Goal: Check status: Check status

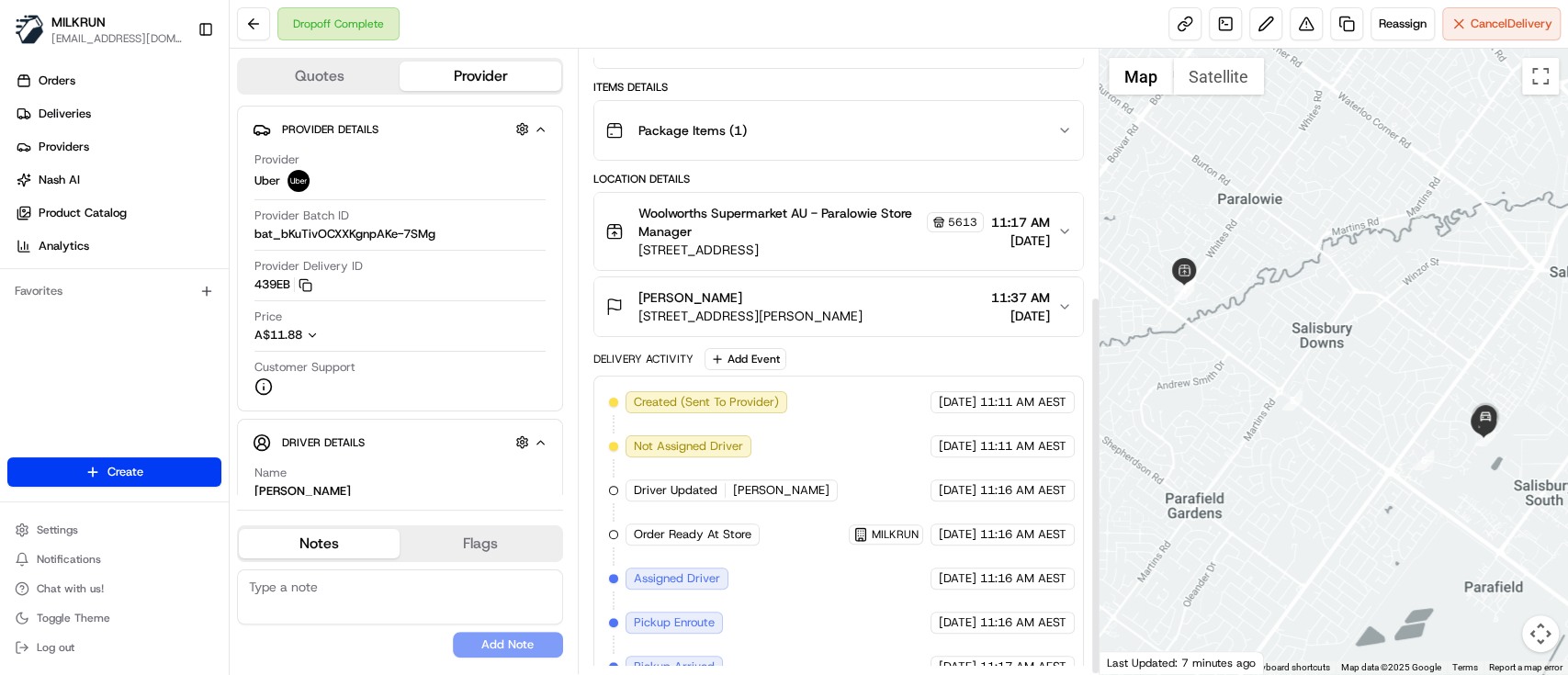
scroll to position [406, 0]
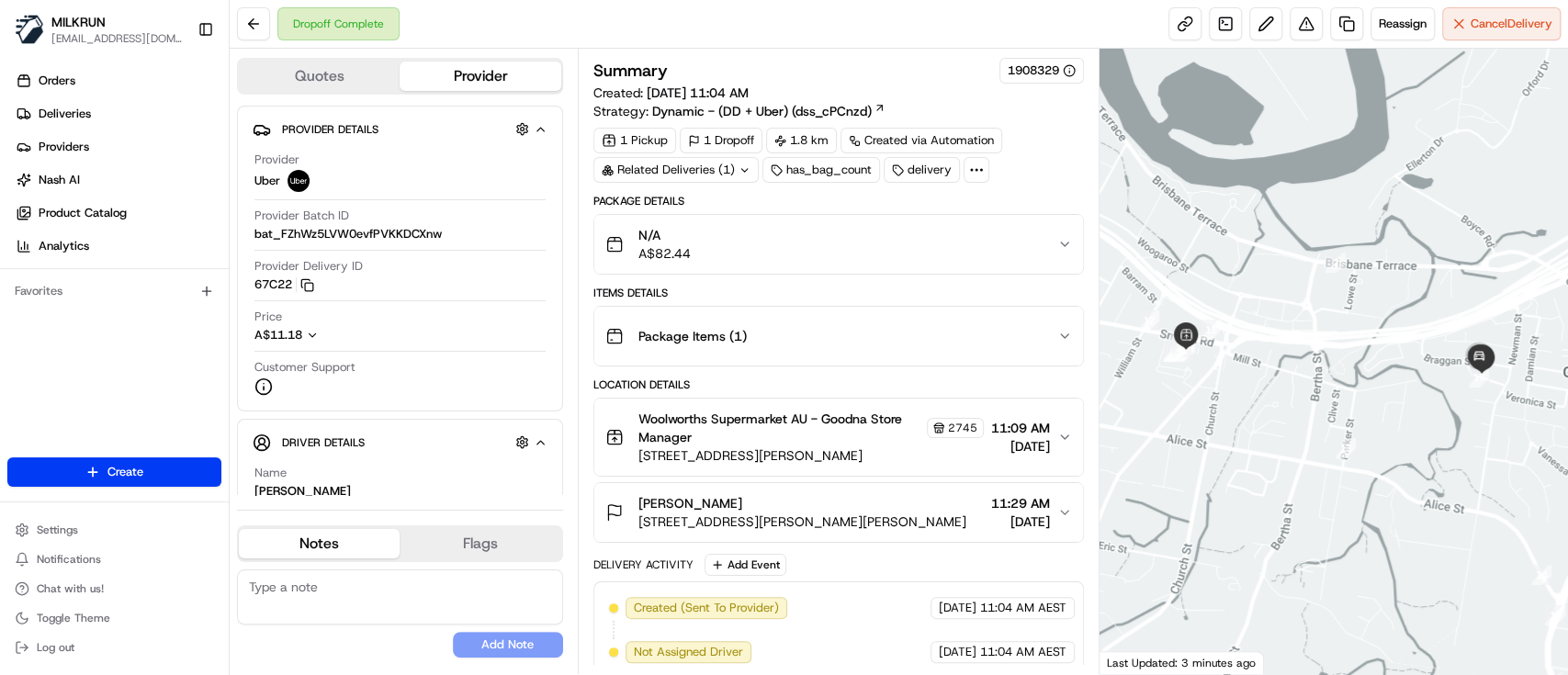
scroll to position [406, 0]
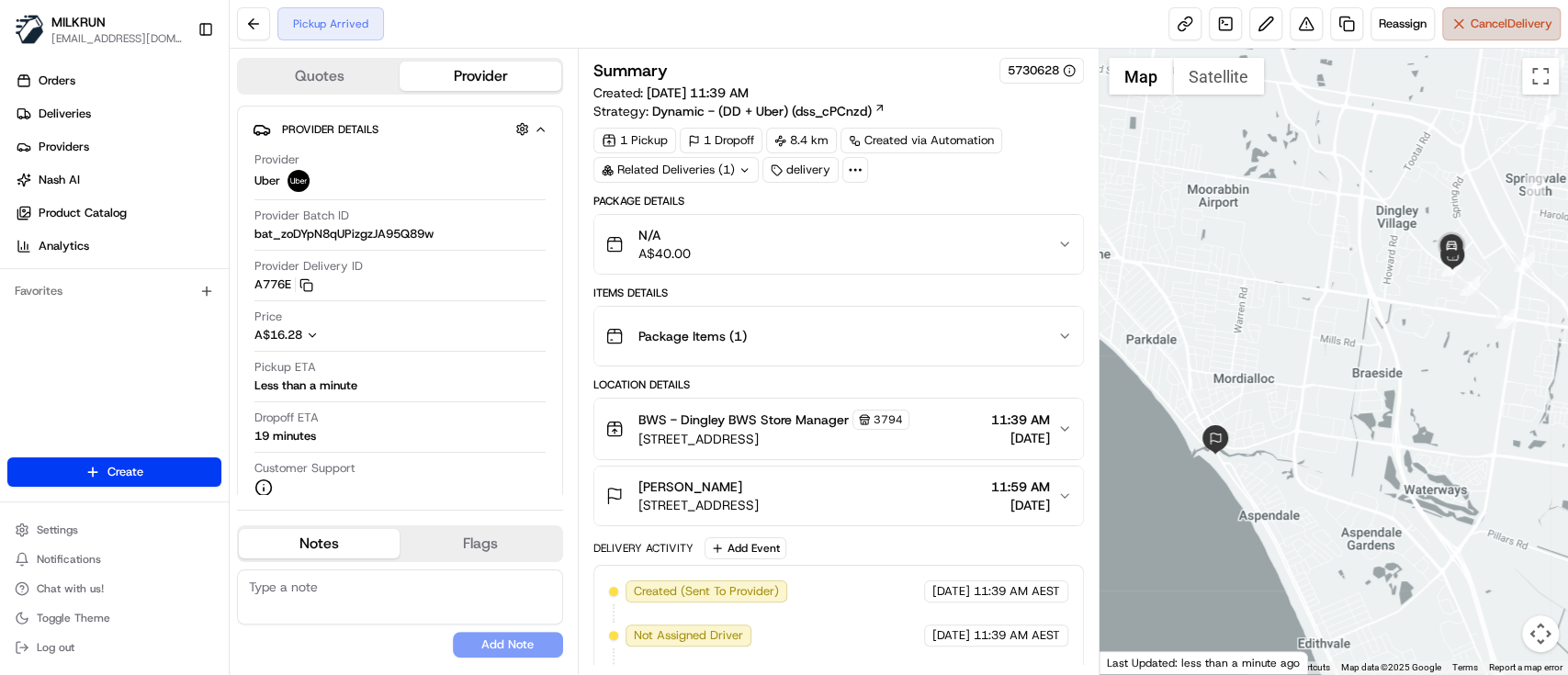
click at [1494, 25] on span "Cancel Delivery" at bounding box center [1511, 23] width 82 height 17
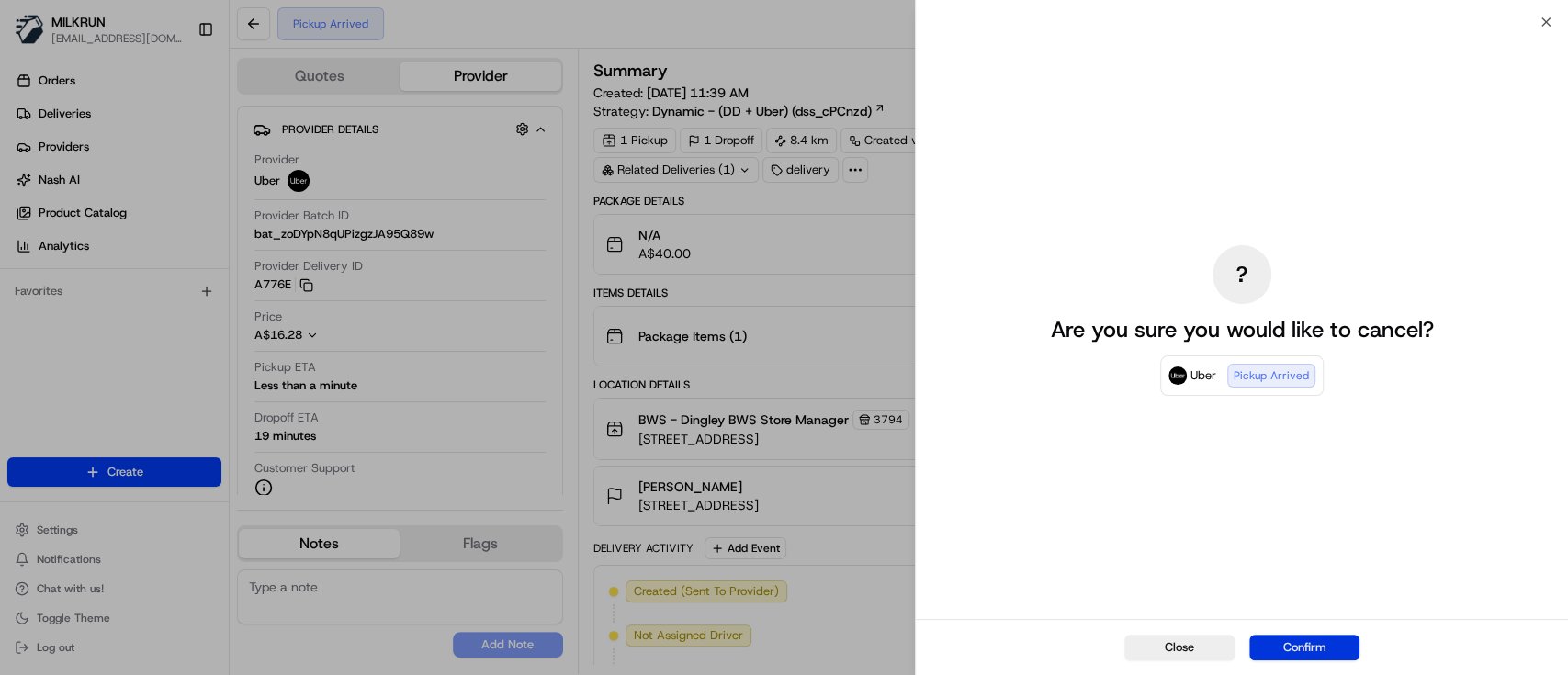
click at [1296, 650] on button "Confirm" at bounding box center [1304, 648] width 111 height 25
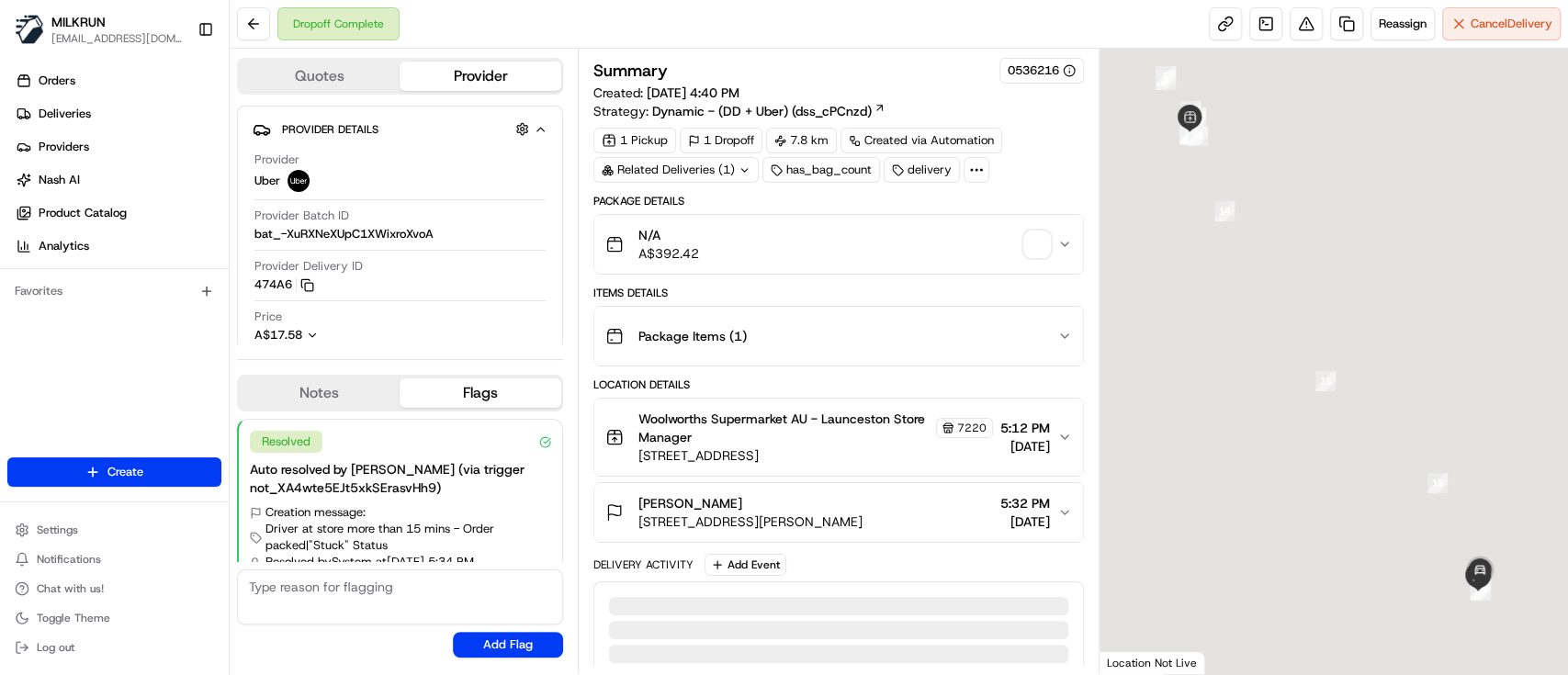
scroll to position [45, 0]
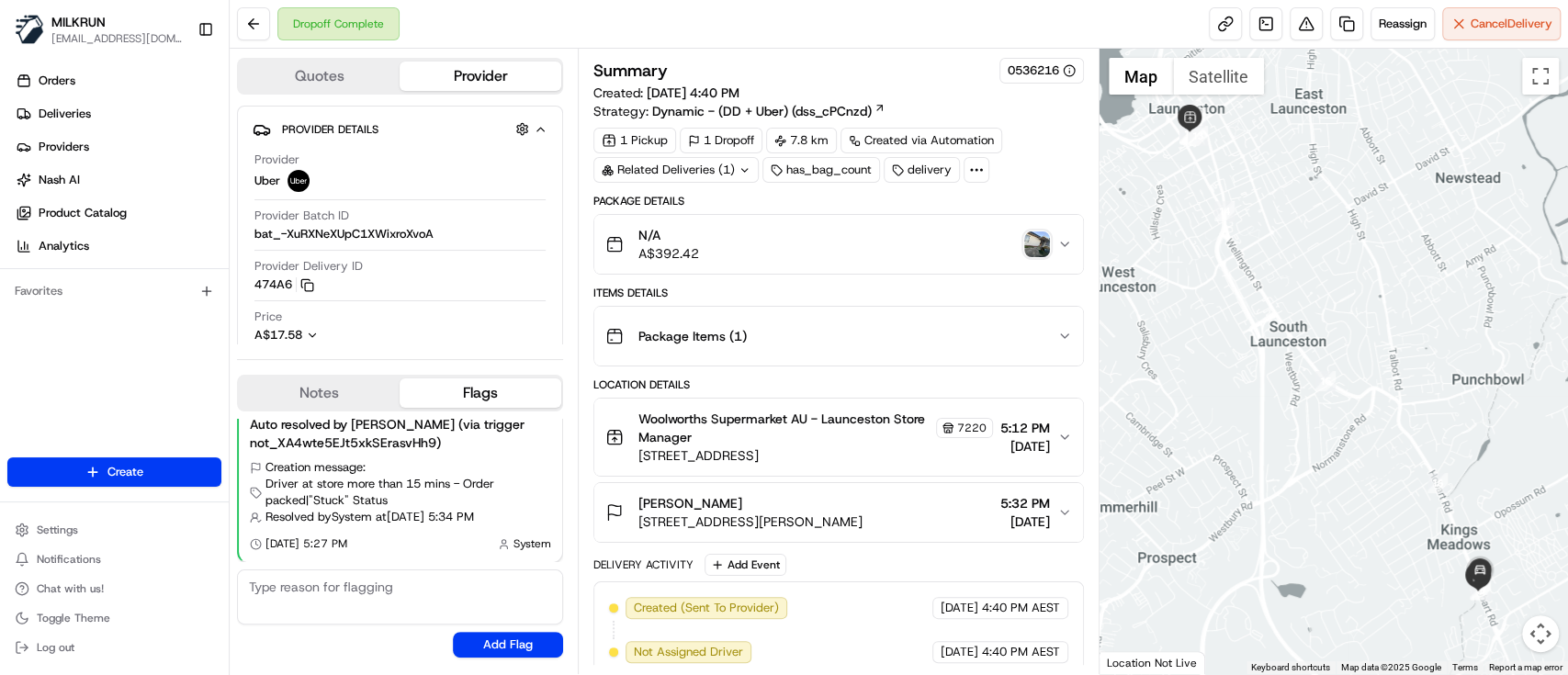
click at [1027, 230] on div "N/A A$392.42" at bounding box center [831, 245] width 452 height 37
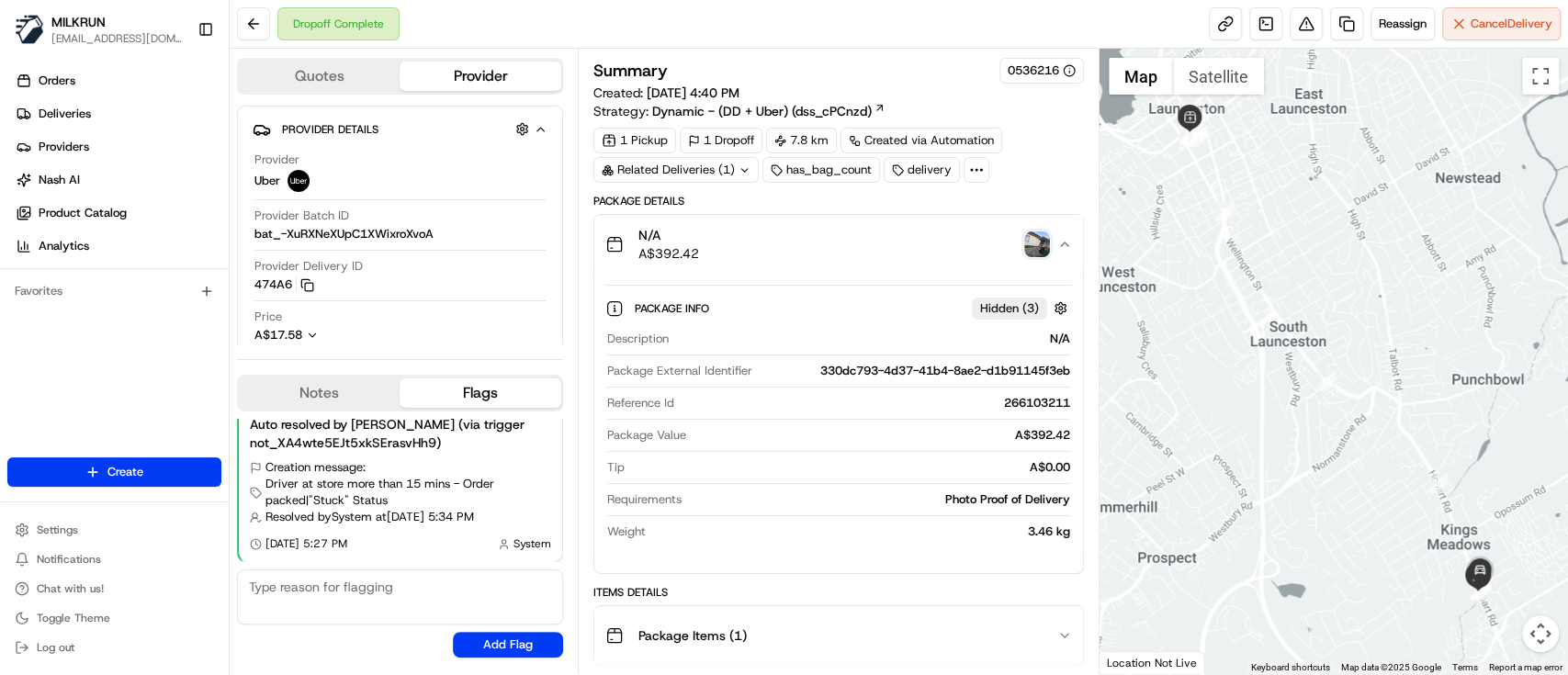
click at [1075, 246] on button "N/A A$392.42" at bounding box center [837, 245] width 488 height 59
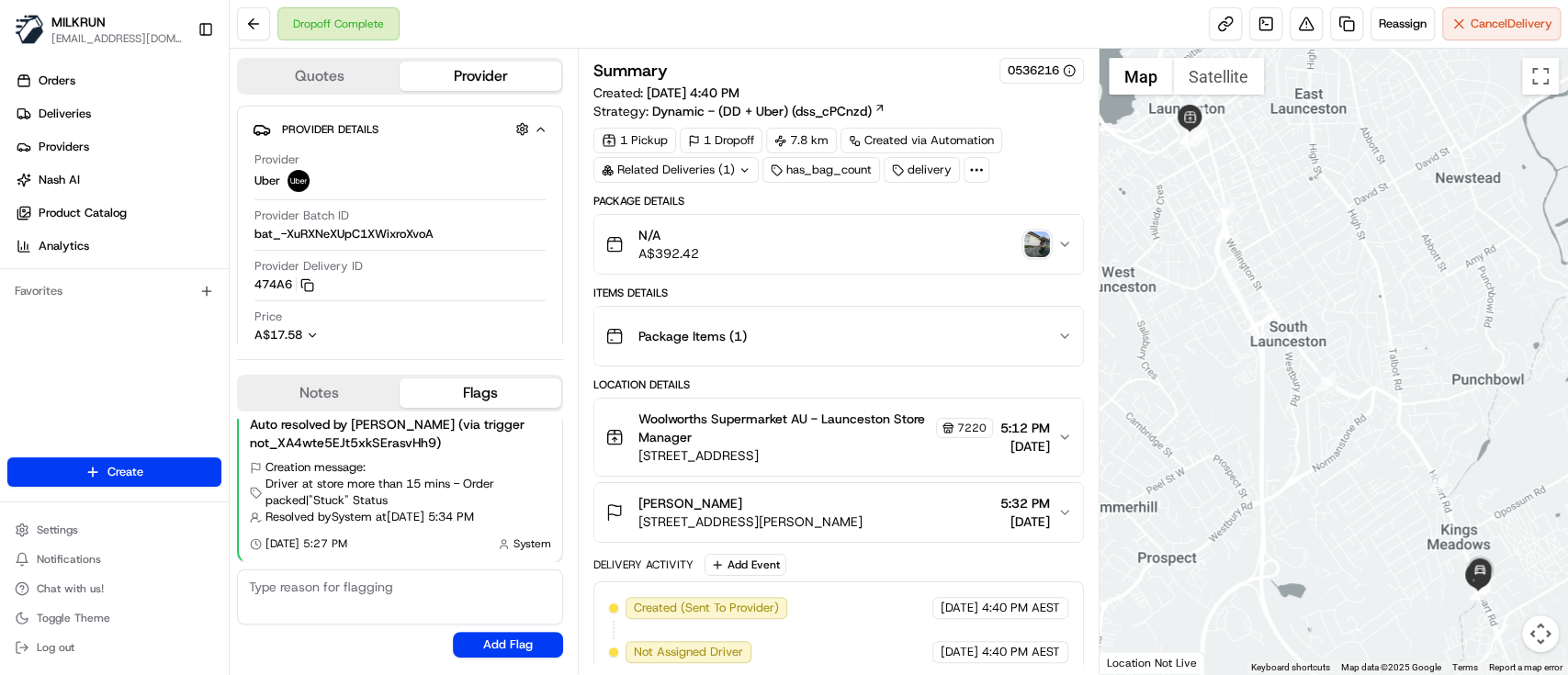
click at [1075, 246] on button "N/A A$392.42" at bounding box center [837, 245] width 488 height 59
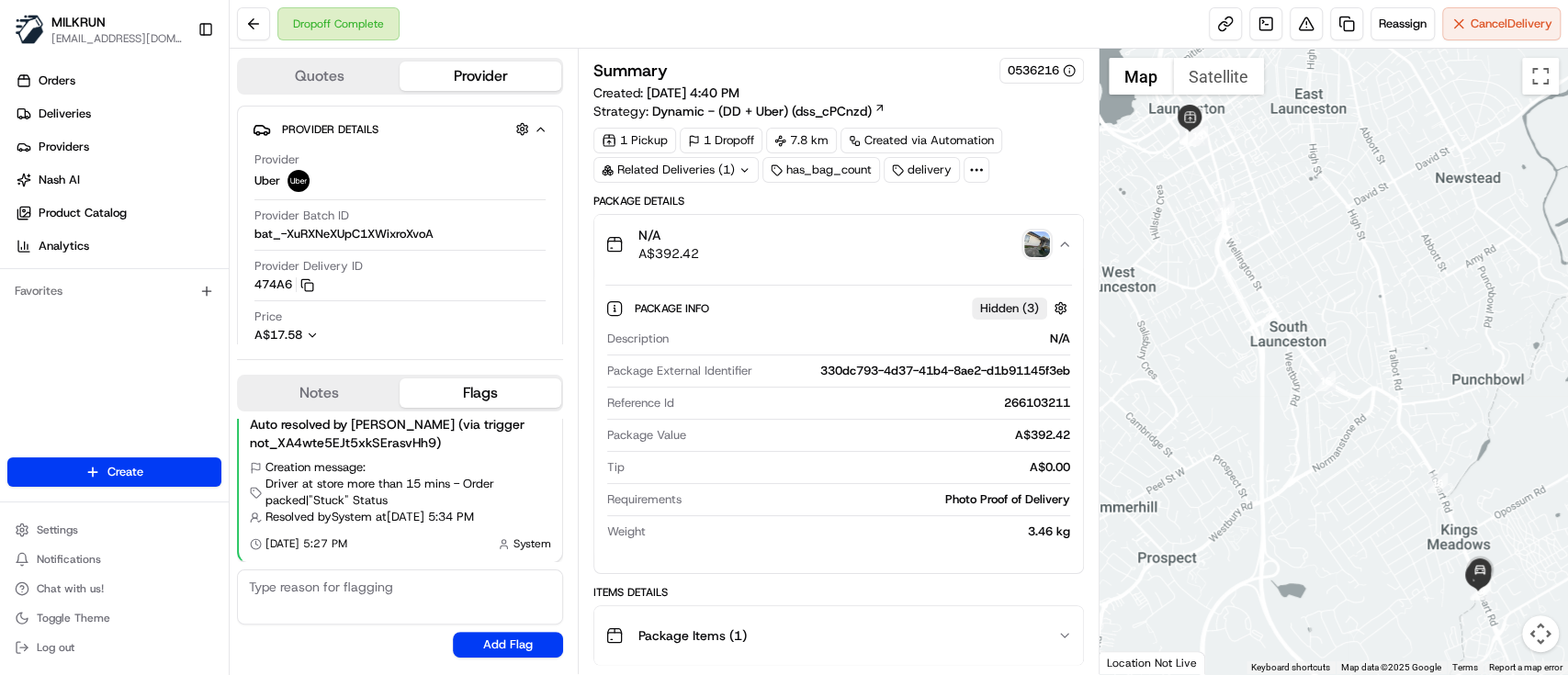
click at [1075, 246] on button "N/A A$392.42" at bounding box center [837, 245] width 488 height 59
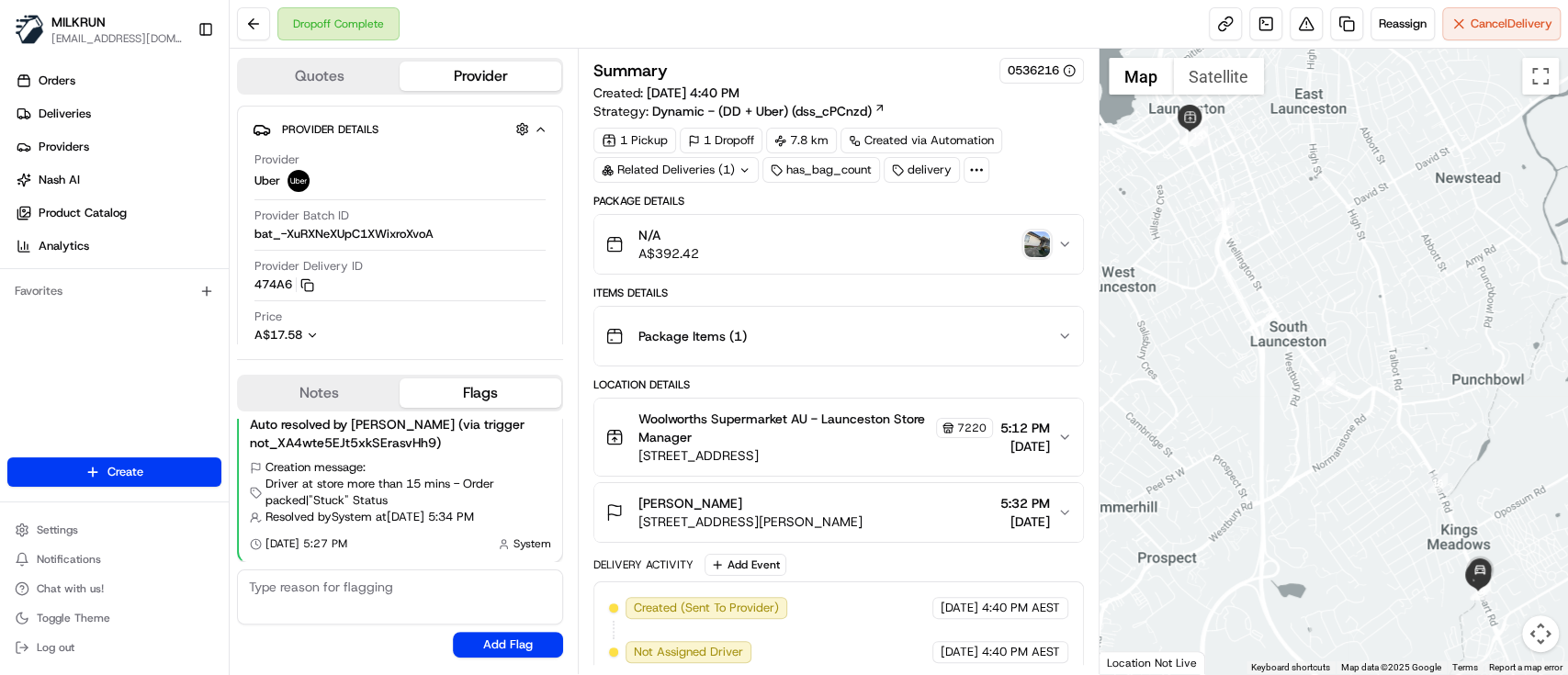
click at [1032, 241] on img "button" at bounding box center [1037, 245] width 25 height 25
